Goal: Feedback & Contribution: Leave review/rating

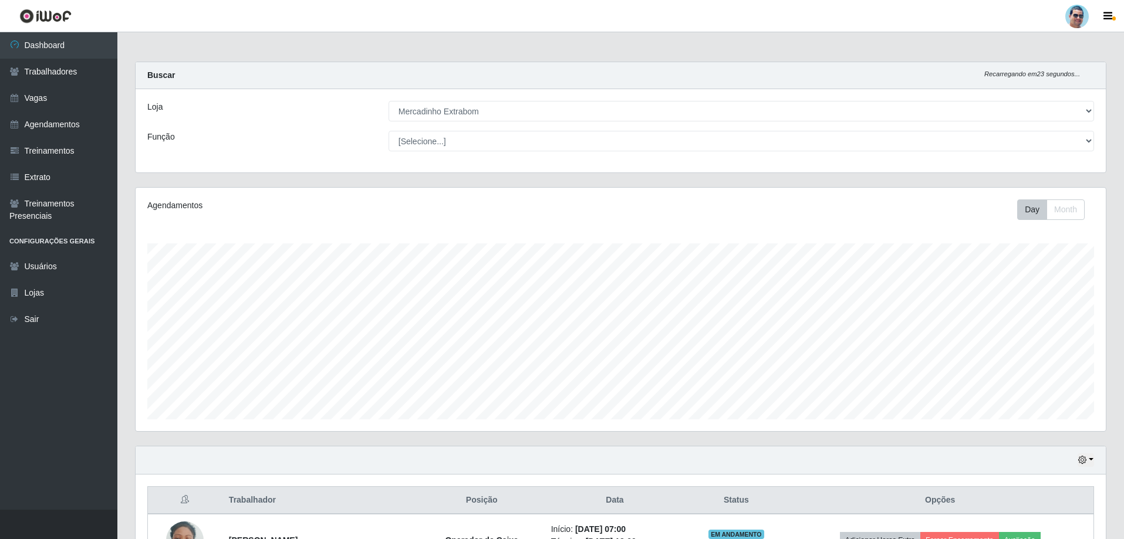
select select "175"
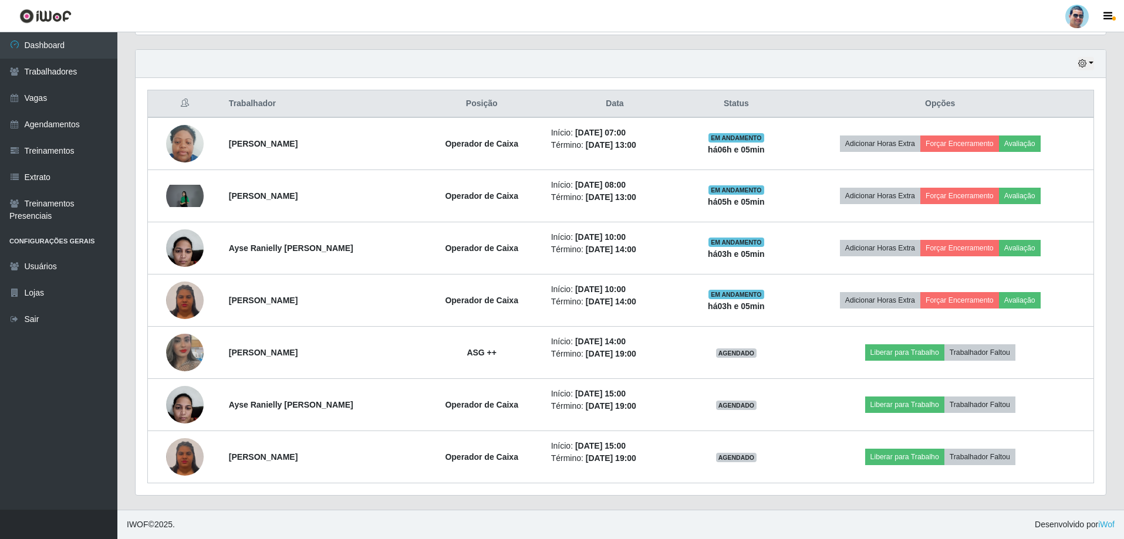
scroll to position [244, 970]
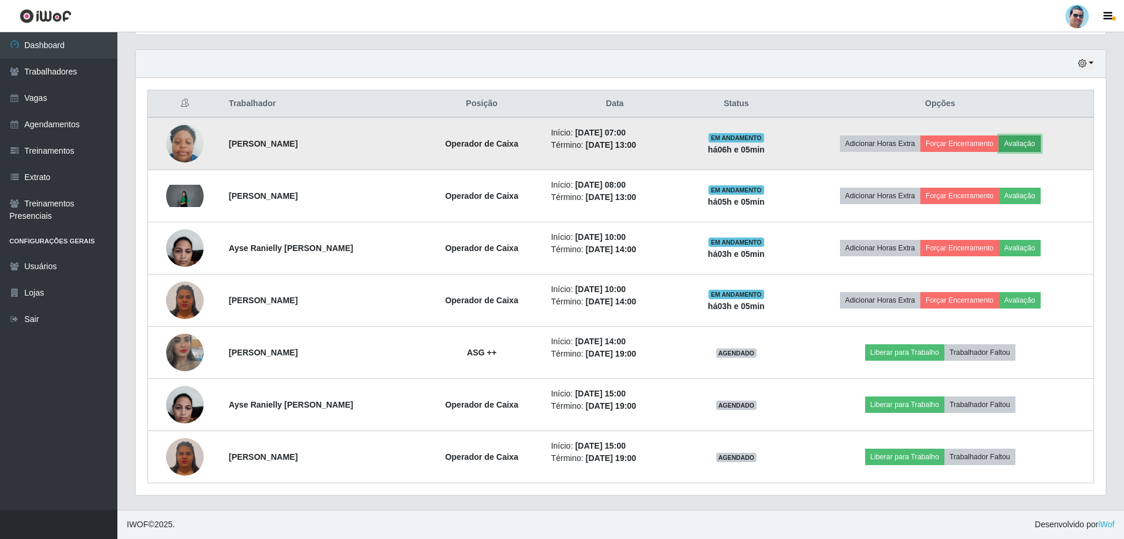
click at [1021, 145] on button "Avaliação" at bounding box center [1020, 144] width 42 height 16
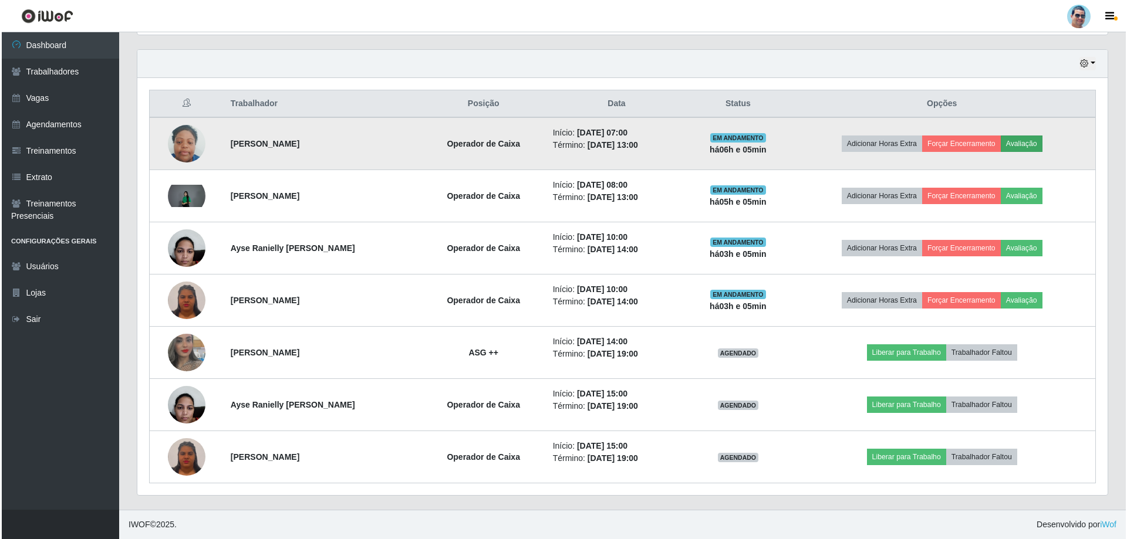
scroll to position [244, 964]
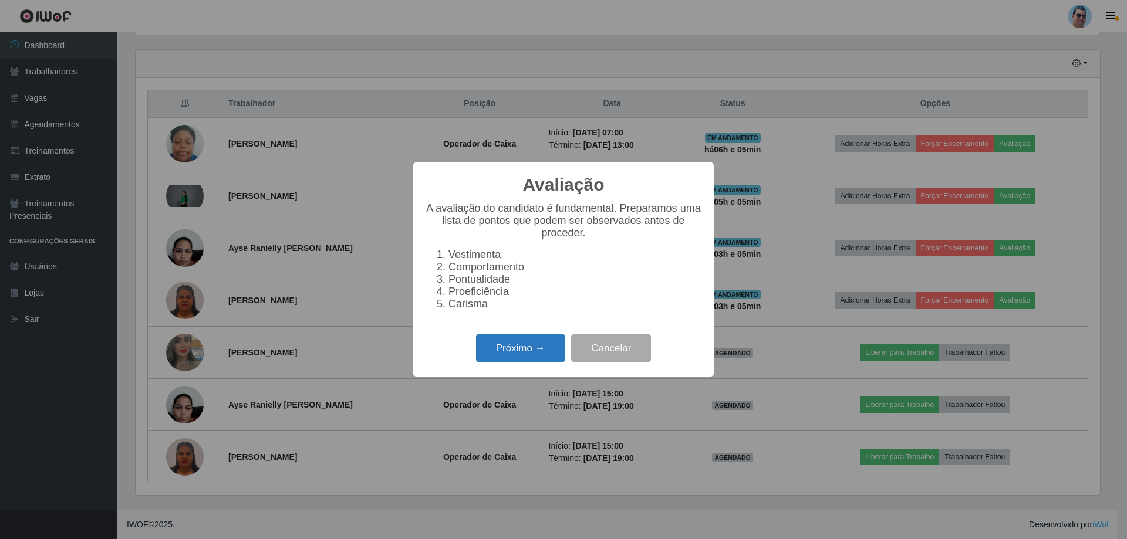
click at [535, 359] on button "Próximo →" at bounding box center [520, 349] width 89 height 28
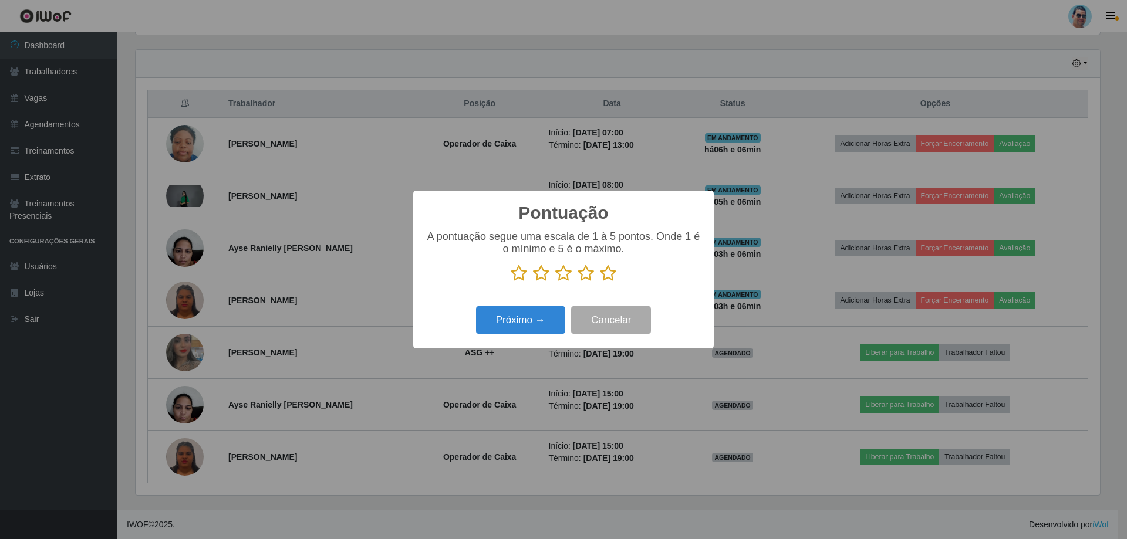
click at [605, 273] on icon at bounding box center [608, 274] width 16 height 18
click at [600, 282] on input "radio" at bounding box center [600, 282] width 0 height 0
click at [533, 332] on button "Próximo →" at bounding box center [520, 320] width 89 height 28
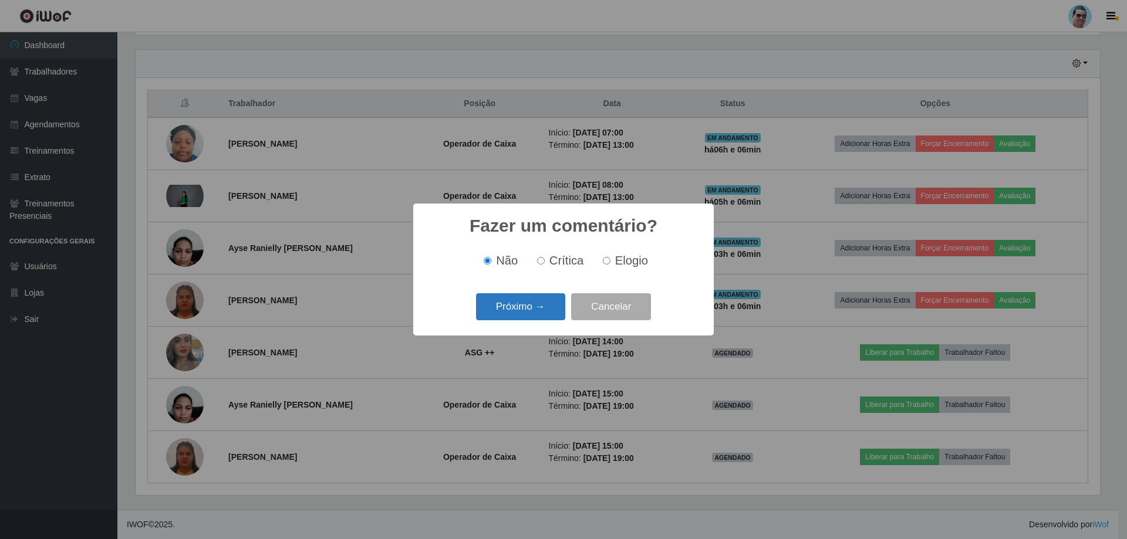
click at [543, 310] on button "Próximo →" at bounding box center [520, 307] width 89 height 28
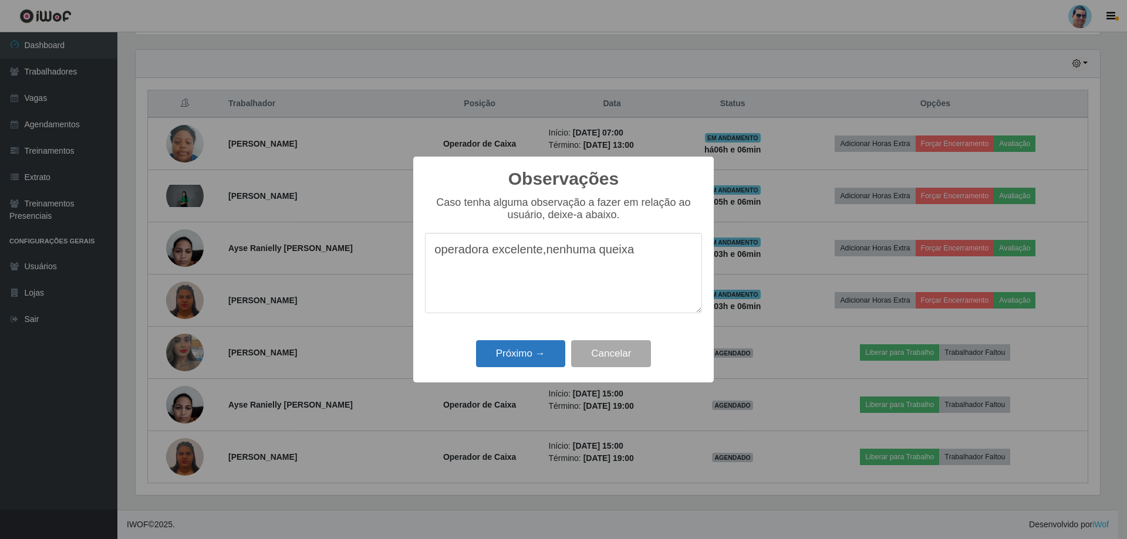
type textarea "operadora excelente,nenhuma queixa"
click at [536, 350] on button "Próximo →" at bounding box center [520, 354] width 89 height 28
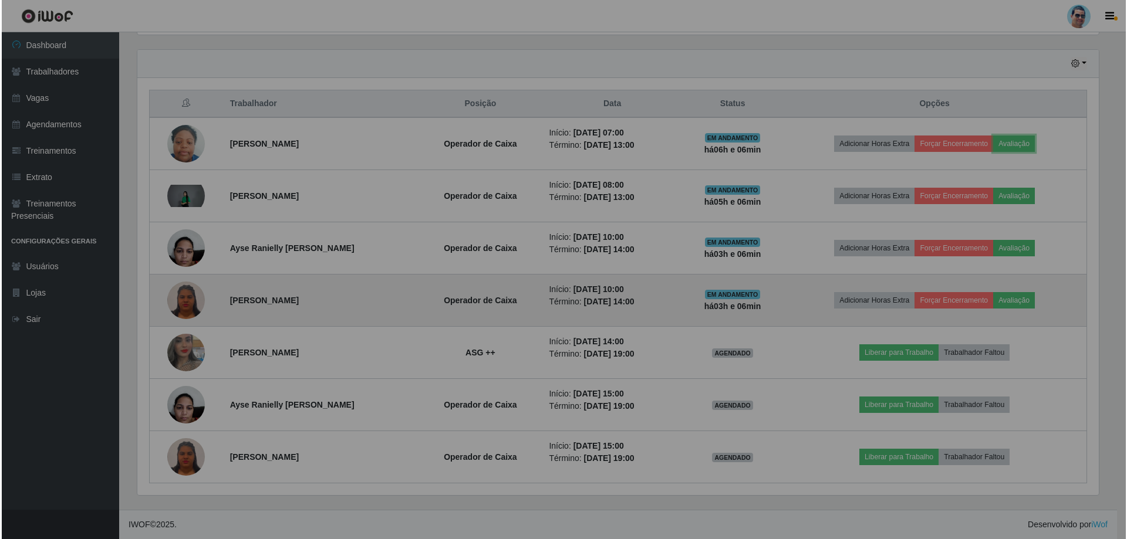
scroll to position [244, 970]
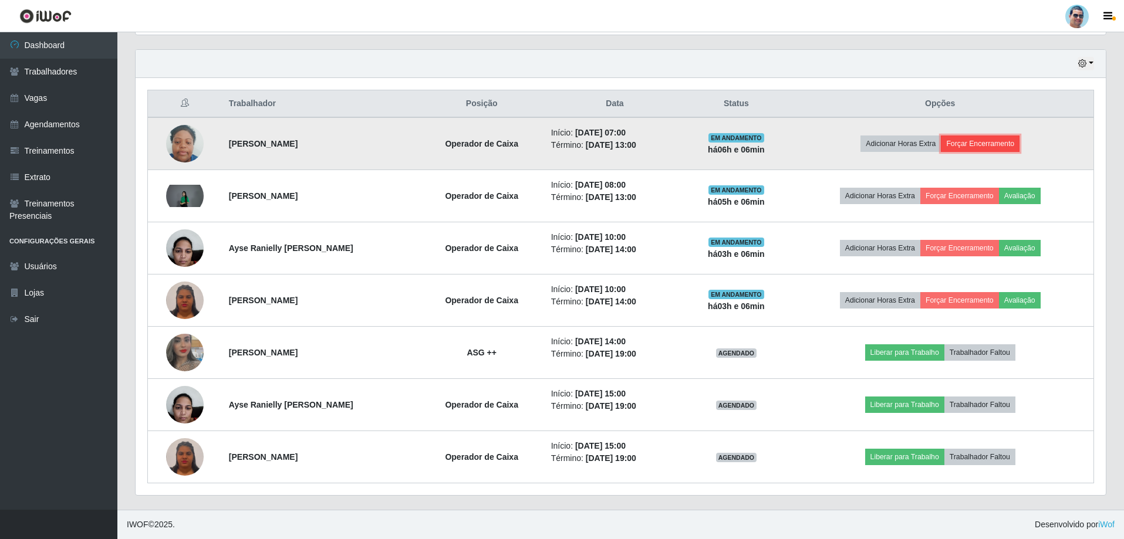
click at [979, 140] on button "Forçar Encerramento" at bounding box center [980, 144] width 79 height 16
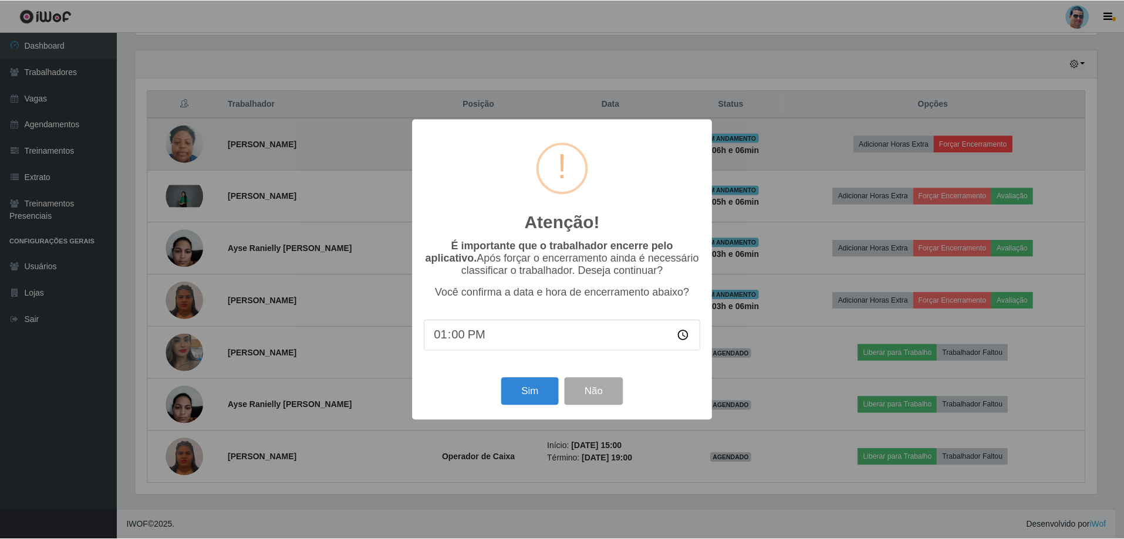
scroll to position [244, 964]
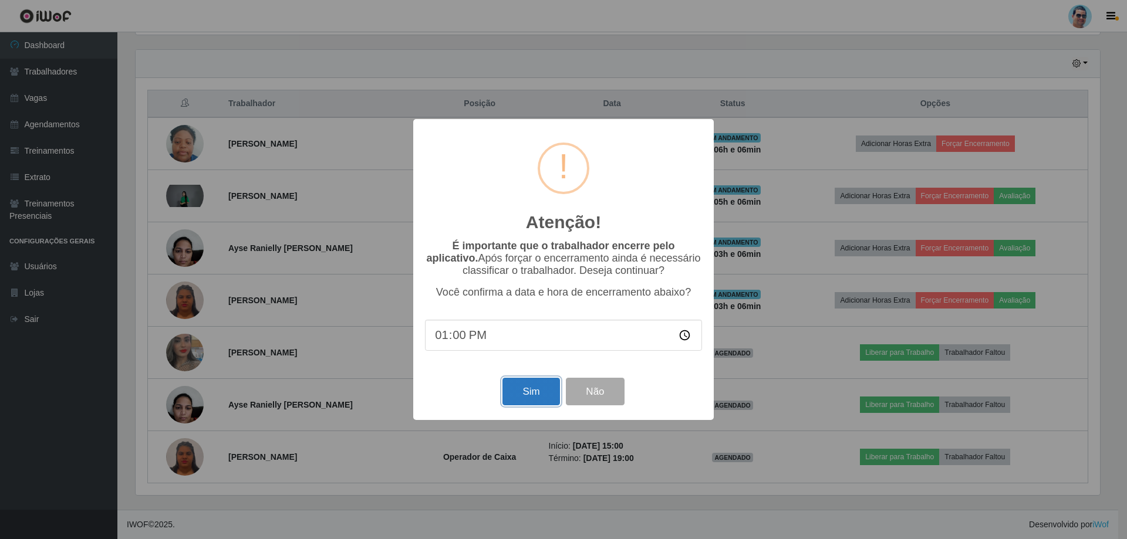
click at [521, 388] on button "Sim" at bounding box center [530, 392] width 57 height 28
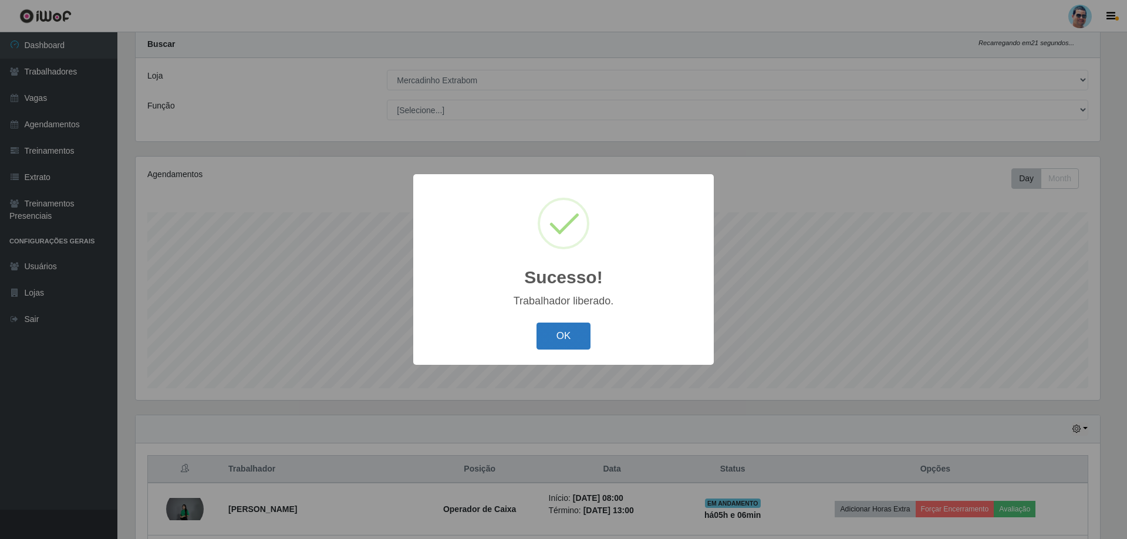
click at [576, 327] on button "OK" at bounding box center [563, 337] width 55 height 28
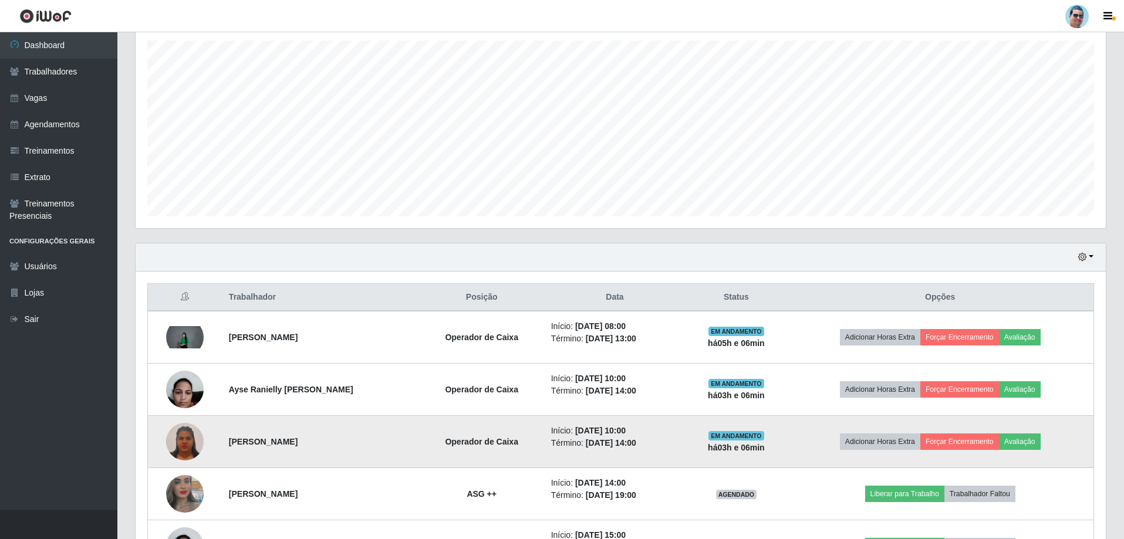
scroll to position [207, 0]
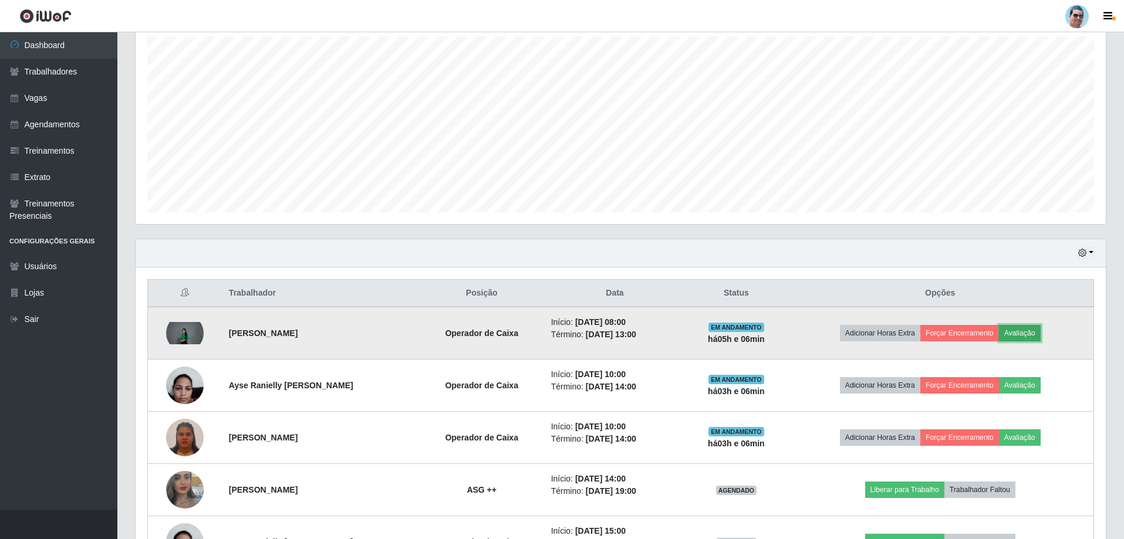
click at [1020, 337] on button "Avaliação" at bounding box center [1020, 333] width 42 height 16
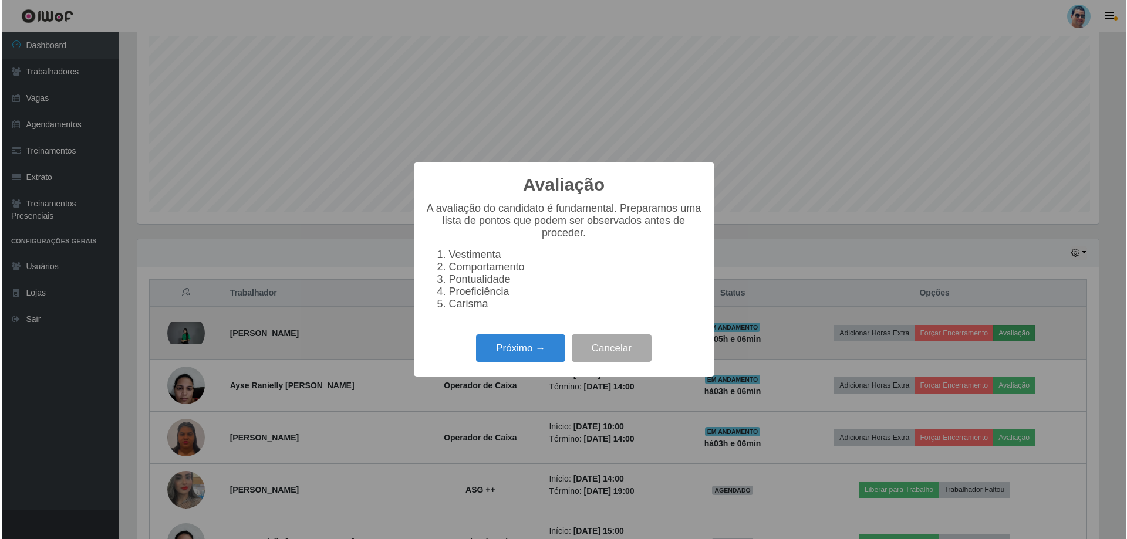
scroll to position [244, 964]
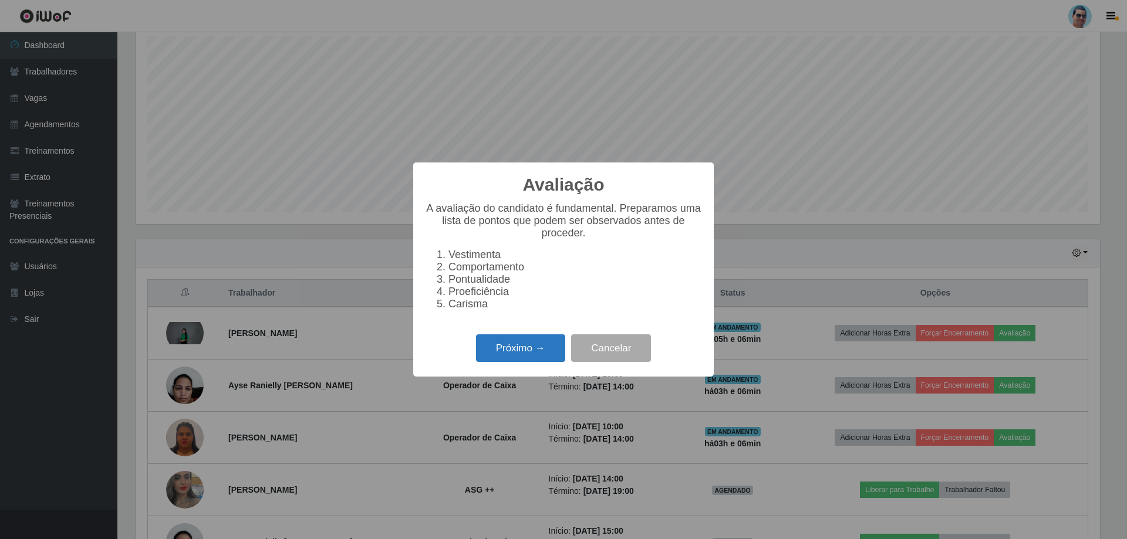
click at [513, 346] on button "Próximo →" at bounding box center [520, 349] width 89 height 28
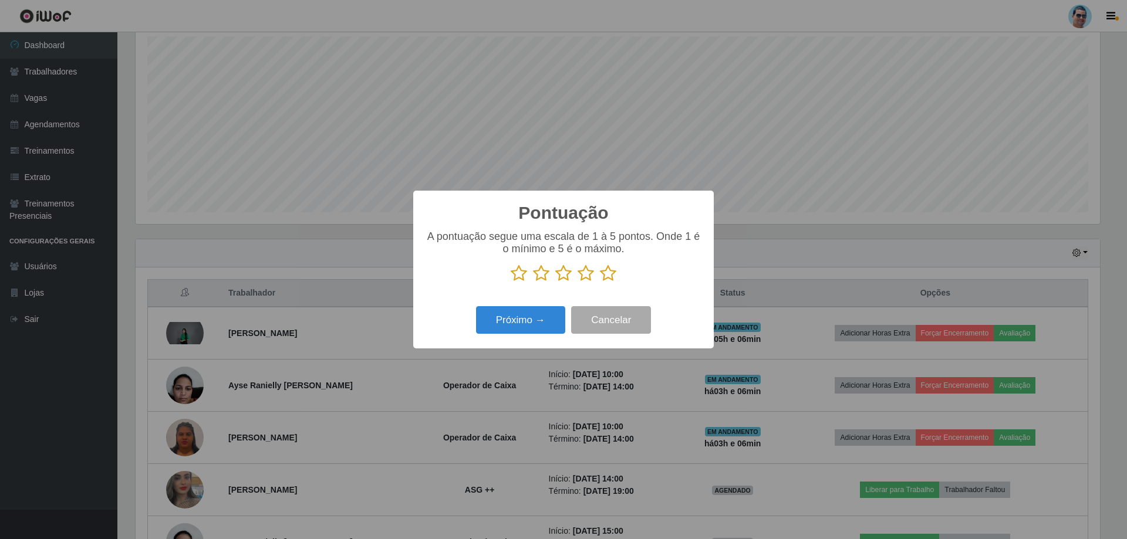
scroll to position [586602, 585881]
click at [609, 276] on icon at bounding box center [608, 274] width 16 height 18
click at [600, 282] on input "radio" at bounding box center [600, 282] width 0 height 0
click at [539, 323] on button "Próximo →" at bounding box center [520, 320] width 89 height 28
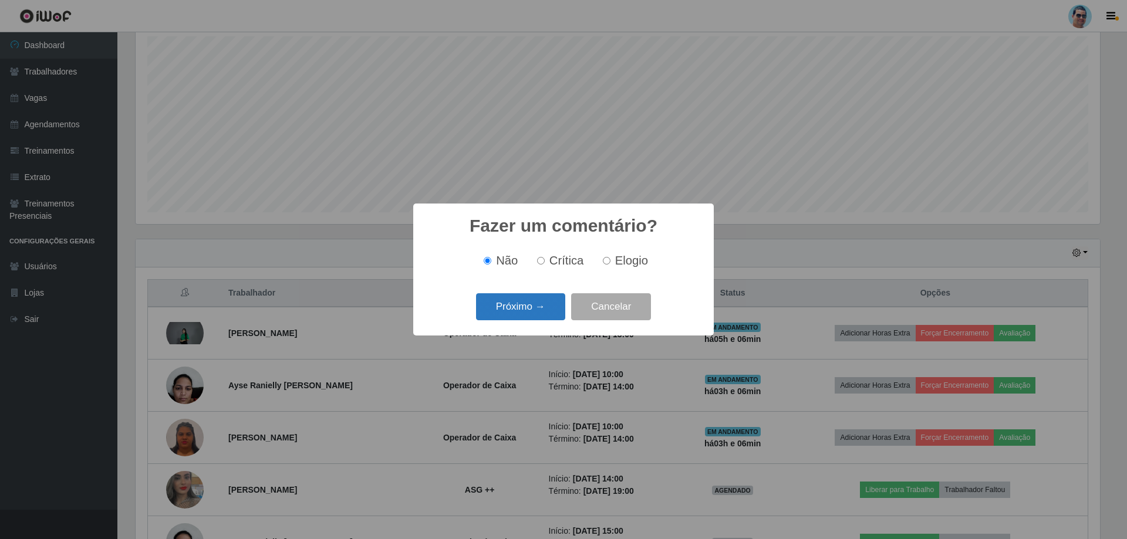
click at [534, 295] on button "Próximo →" at bounding box center [520, 307] width 89 height 28
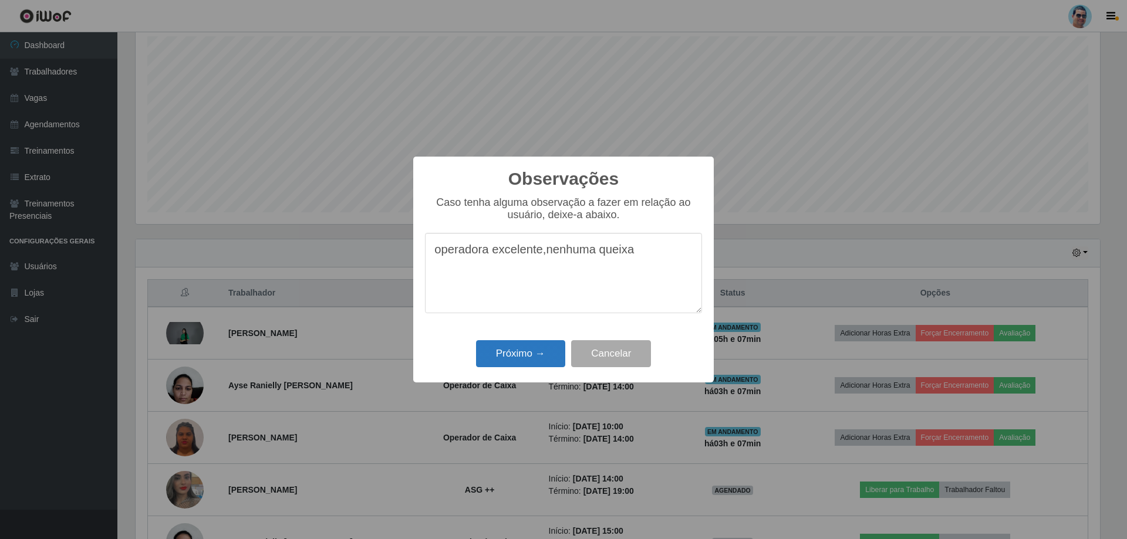
type textarea "operadora excelente,nenhuma queixa"
click at [506, 350] on button "Próximo →" at bounding box center [520, 354] width 89 height 28
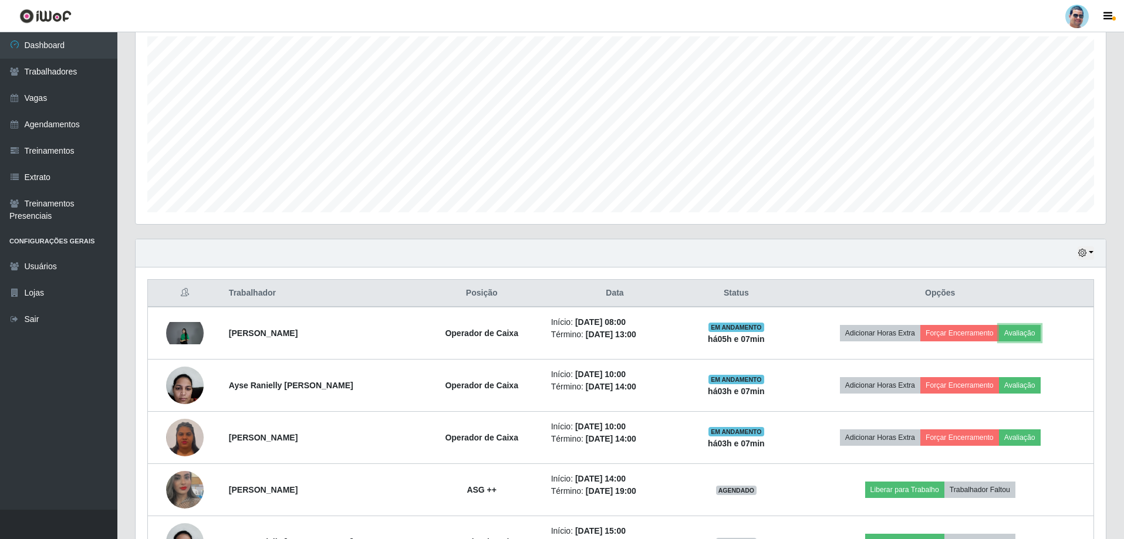
scroll to position [244, 970]
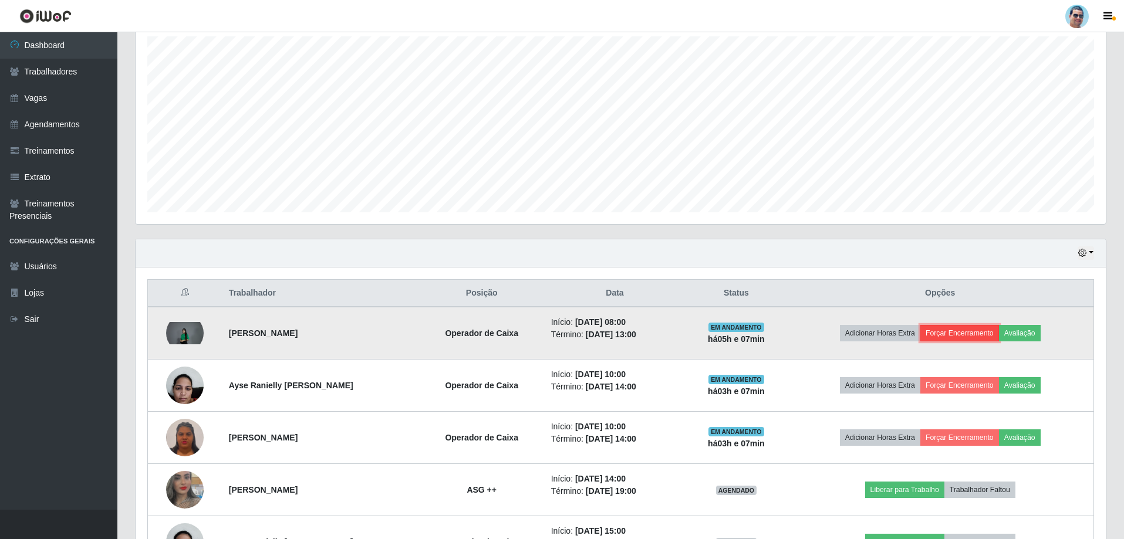
click at [967, 327] on button "Forçar Encerramento" at bounding box center [959, 333] width 79 height 16
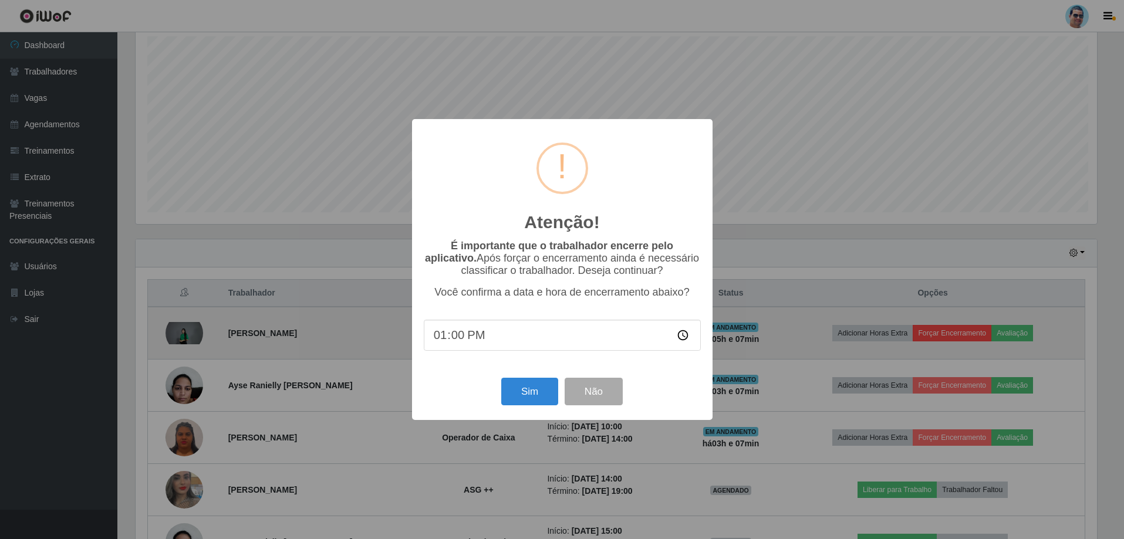
scroll to position [244, 964]
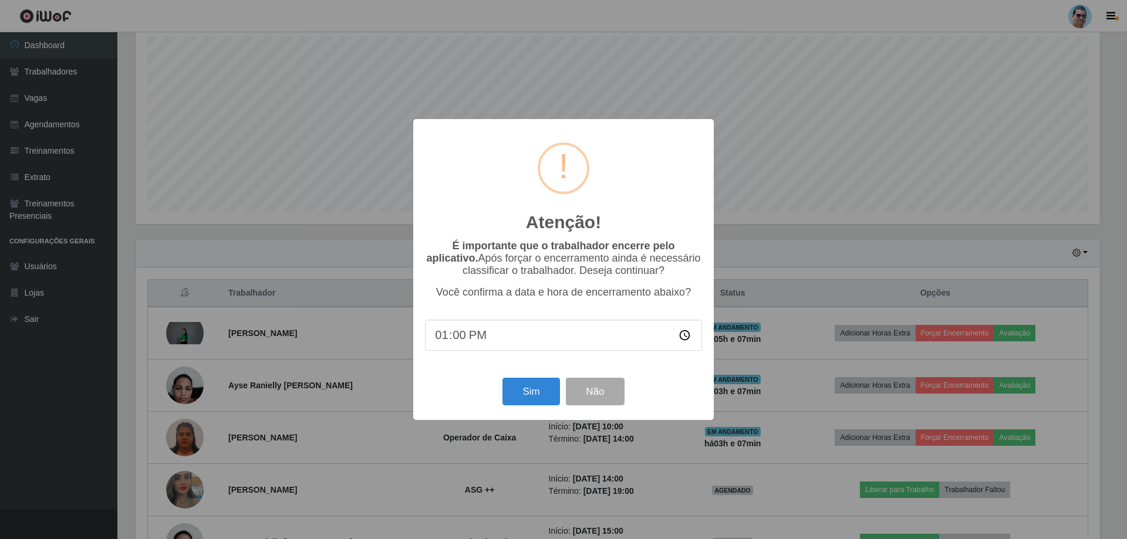
click at [462, 341] on input "13:00" at bounding box center [563, 335] width 277 height 31
type input "13:07"
click at [541, 388] on button "Sim" at bounding box center [530, 392] width 57 height 28
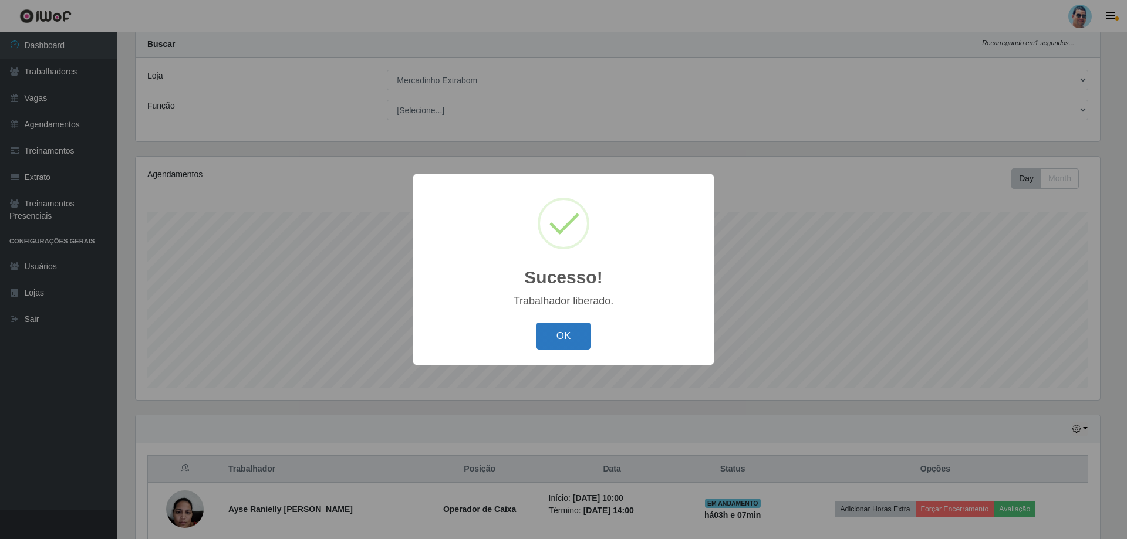
click at [542, 331] on button "OK" at bounding box center [563, 337] width 55 height 28
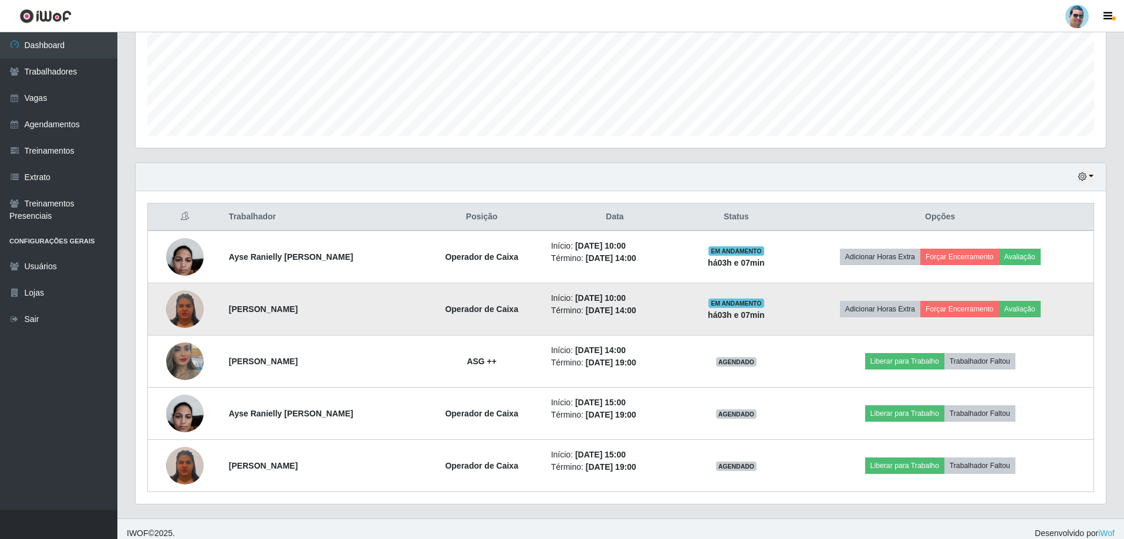
scroll to position [292, 0]
